Goal: Task Accomplishment & Management: Complete application form

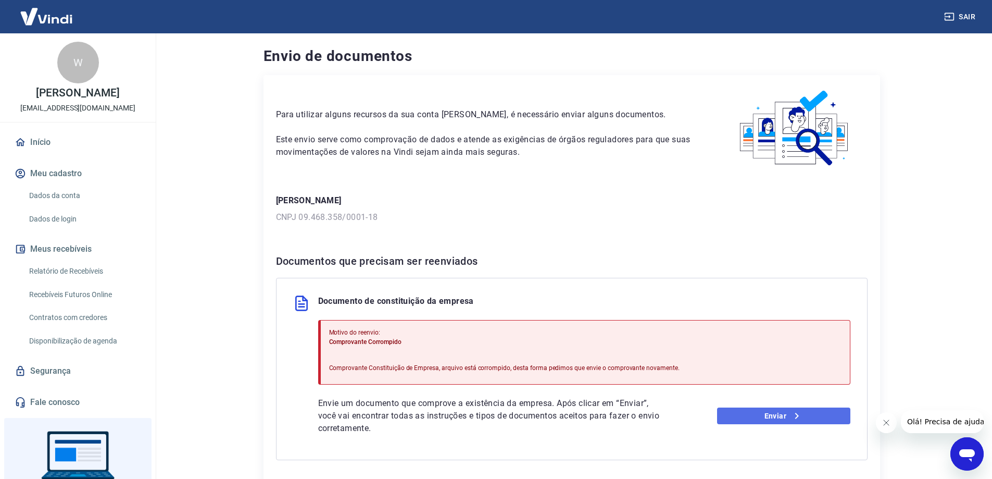
click at [752, 412] on link "Enviar" at bounding box center [783, 415] width 133 height 17
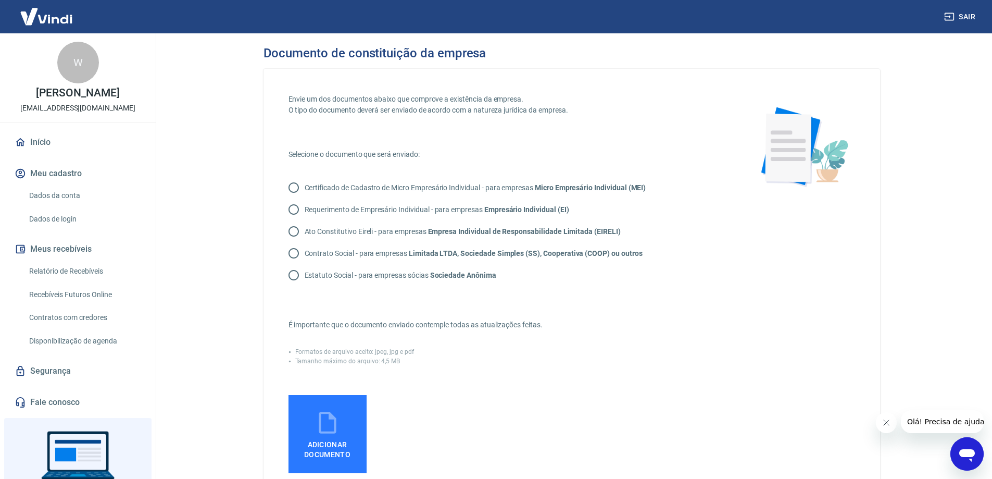
click at [292, 252] on input "Contrato Social - para empresas Limitada LTDA, Sociedade Simples (SS), Cooperat…" at bounding box center [294, 253] width 22 height 22
radio input "true"
click at [350, 414] on label "Adicionar documento" at bounding box center [327, 434] width 78 height 78
click at [0, 0] on input "Adicionar documento" at bounding box center [0, 0] width 0 height 0
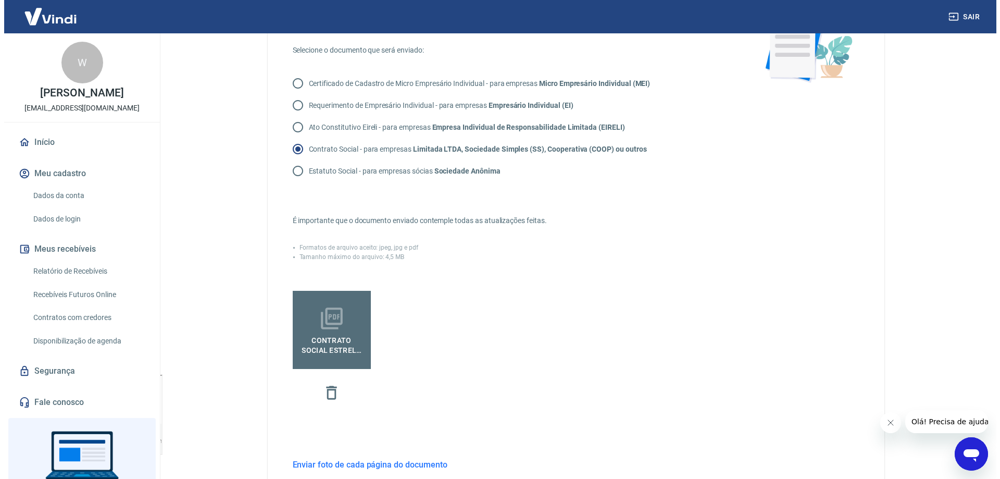
scroll to position [208, 0]
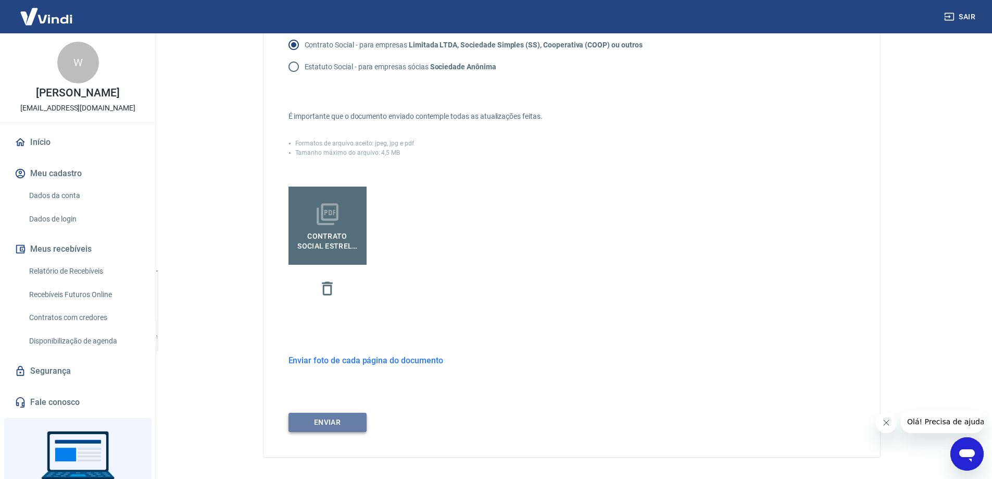
click at [353, 421] on button "ENVIAR" at bounding box center [327, 421] width 78 height 19
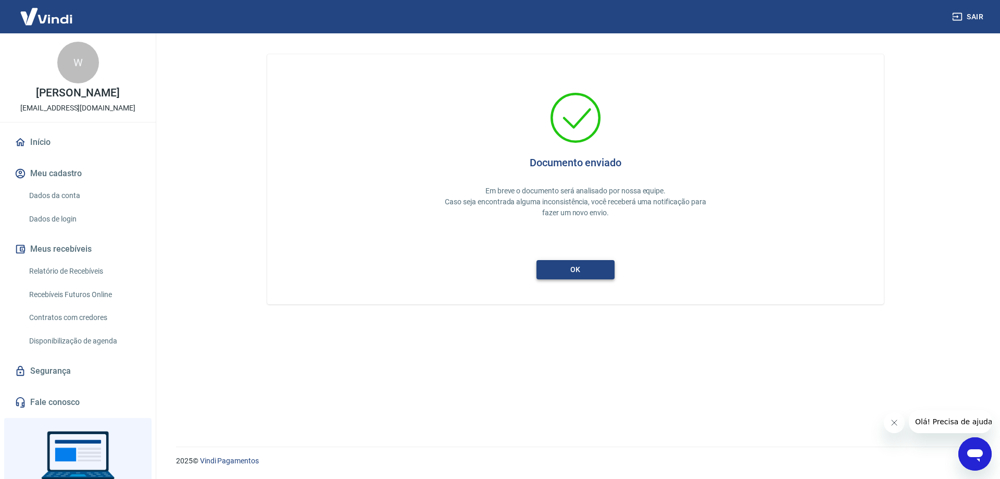
click at [571, 265] on button "ok" at bounding box center [575, 269] width 78 height 19
